Goal: Use online tool/utility: Use online tool/utility

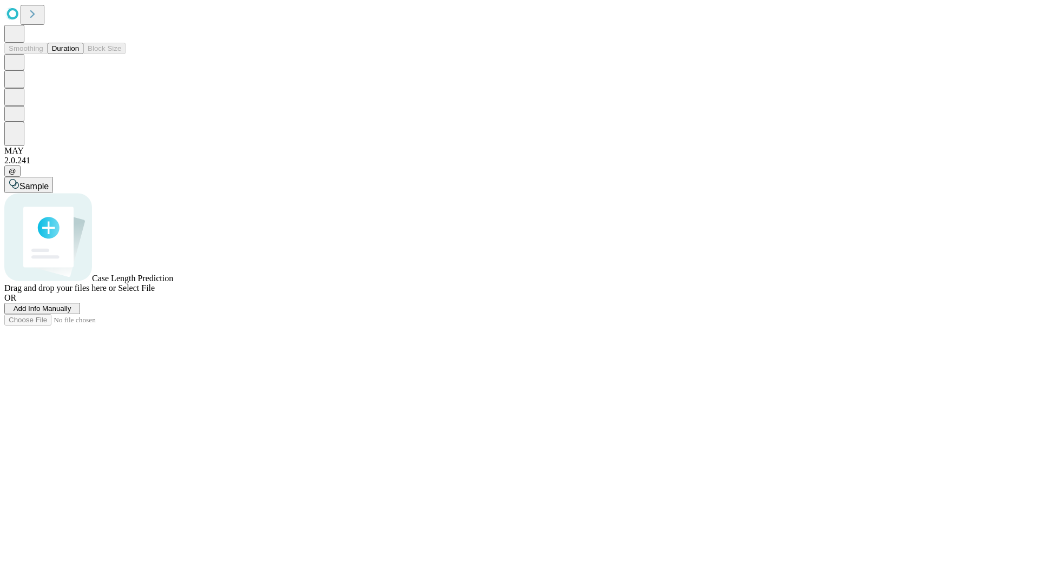
click at [71, 313] on span "Add Info Manually" at bounding box center [43, 309] width 58 height 8
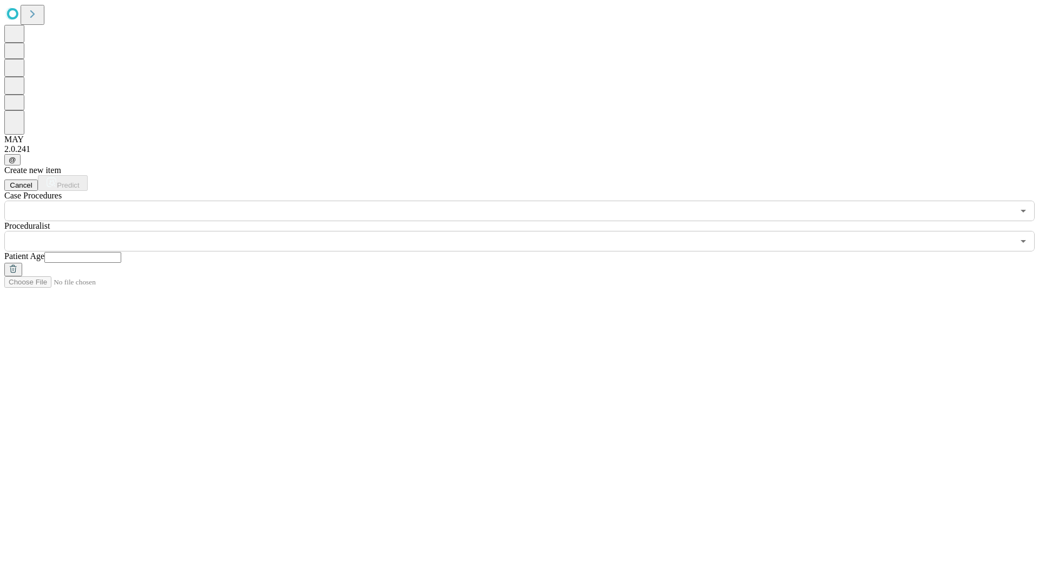
click at [121, 252] on input "text" at bounding box center [82, 257] width 77 height 11
type input "**"
click at [527, 231] on input "text" at bounding box center [508, 241] width 1009 height 21
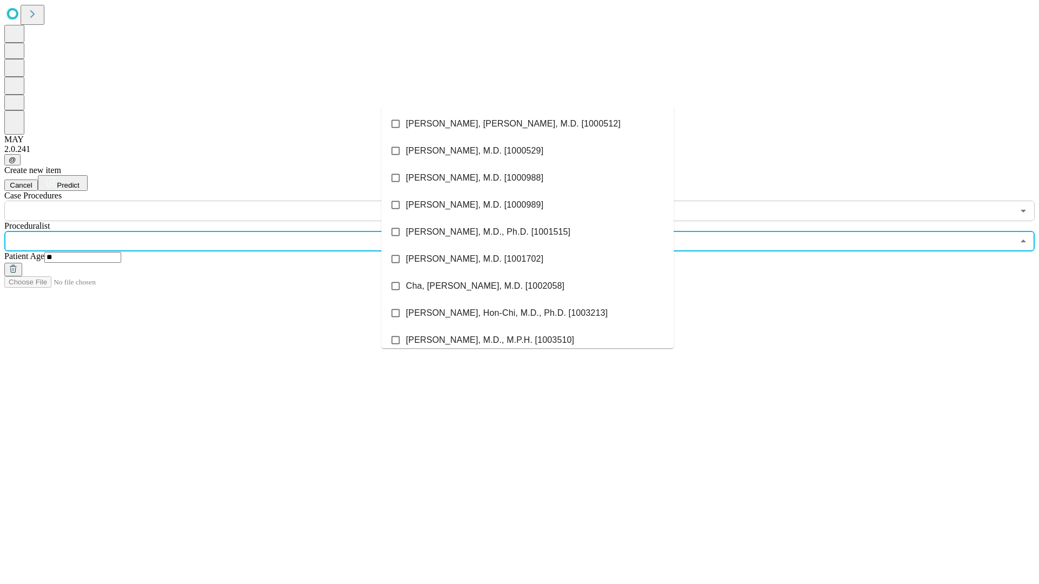
click at [528, 124] on li "[PERSON_NAME], [PERSON_NAME], M.D. [1000512]" at bounding box center [527, 123] width 292 height 27
click at [227, 201] on input "text" at bounding box center [508, 211] width 1009 height 21
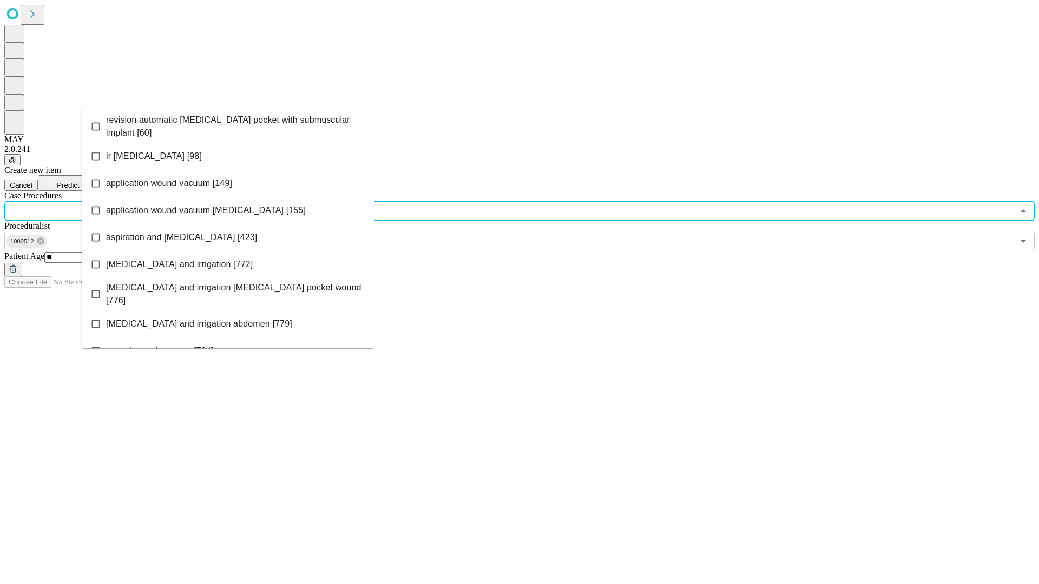
click at [228, 124] on span "revision automatic [MEDICAL_DATA] pocket with submuscular implant [60]" at bounding box center [235, 127] width 259 height 26
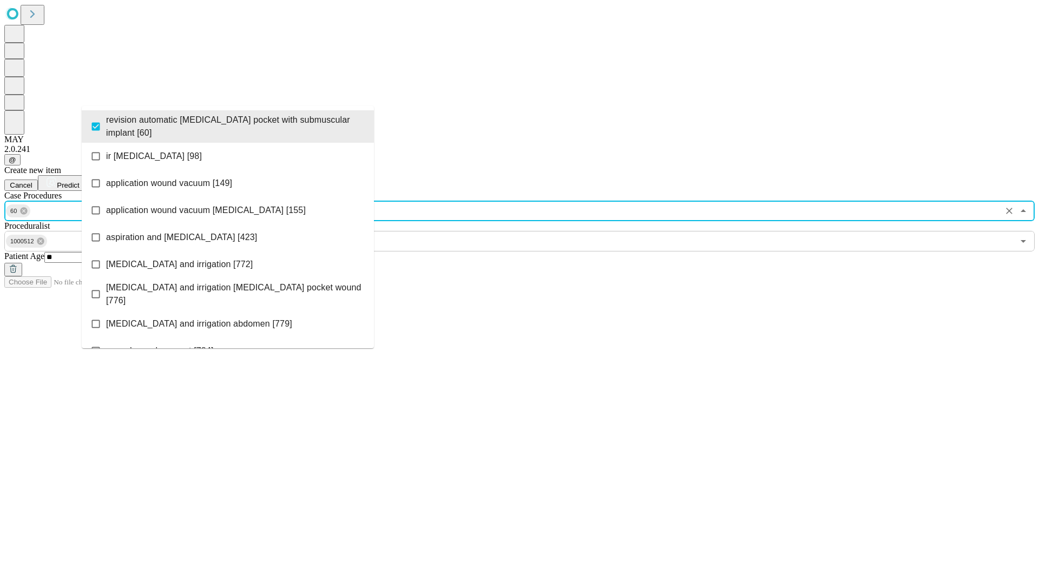
click at [79, 181] on span "Predict" at bounding box center [68, 185] width 22 height 8
